Goal: Obtain resource: Download file/media

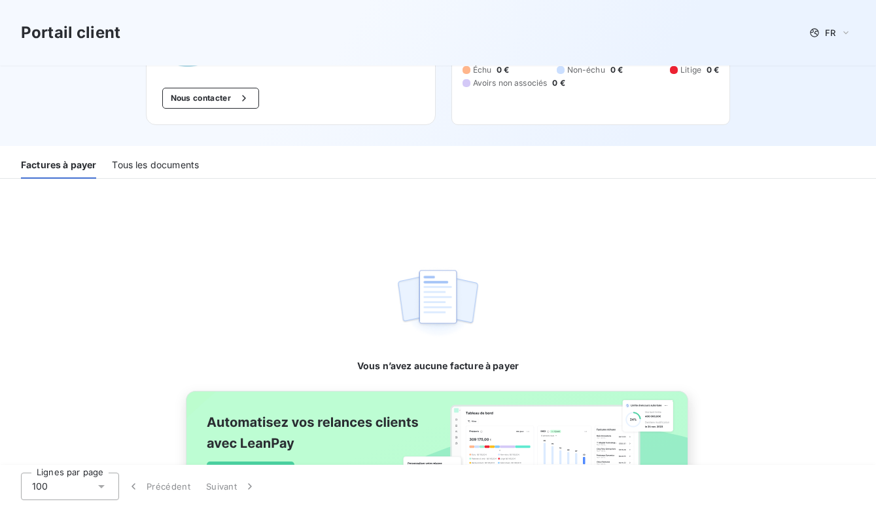
scroll to position [208, 0]
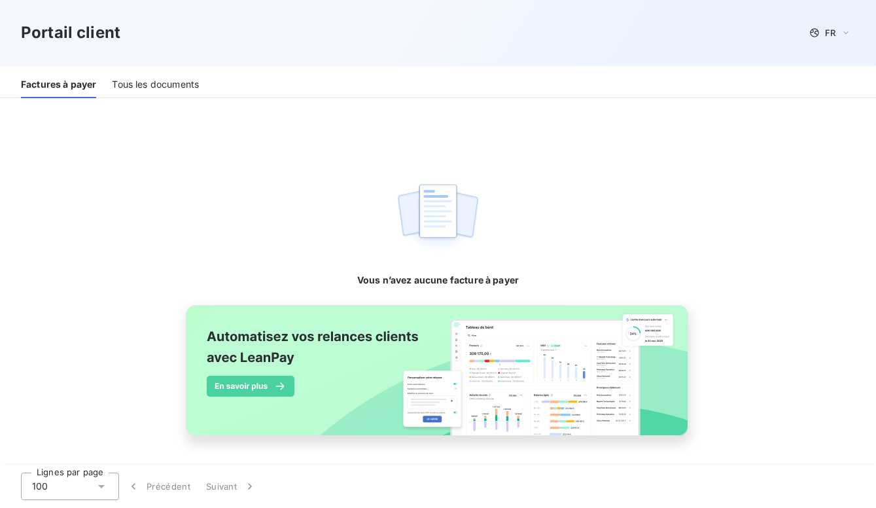
click at [161, 81] on div "Tous les documents" at bounding box center [155, 84] width 87 height 27
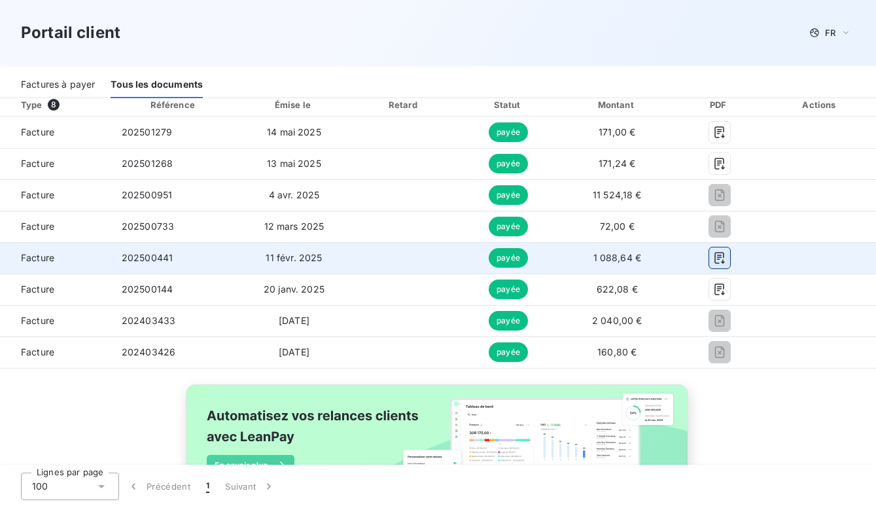
click at [715, 260] on icon "button" at bounding box center [720, 259] width 10 height 12
